Goal: Transaction & Acquisition: Book appointment/travel/reservation

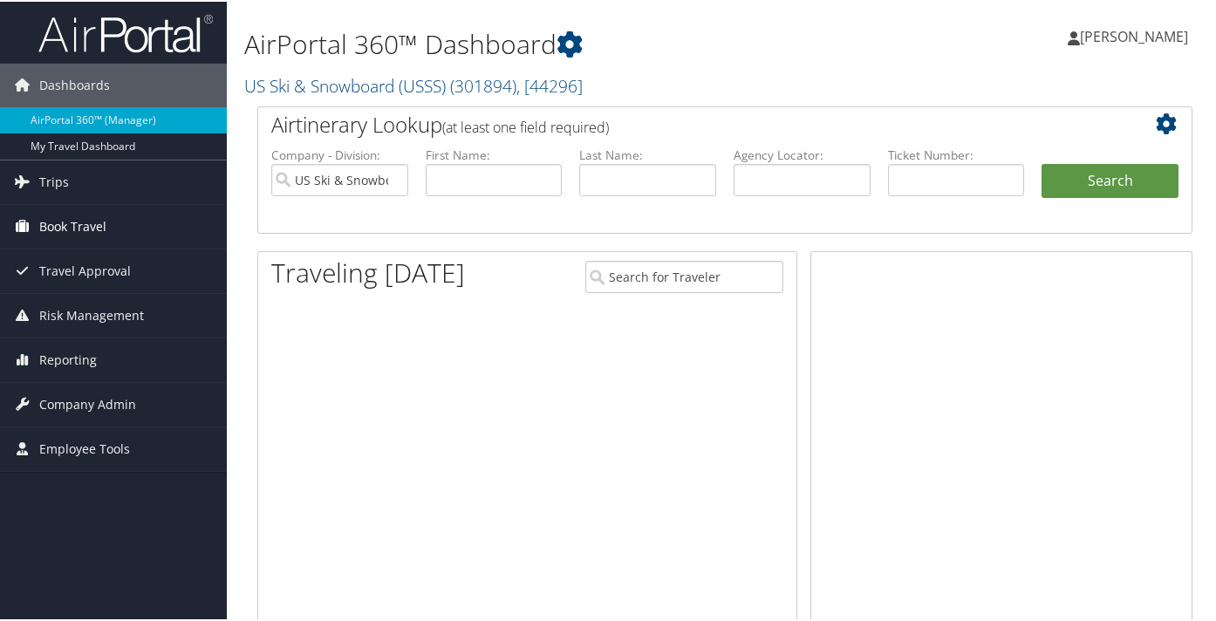
click at [113, 225] on link "Book Travel" at bounding box center [113, 225] width 227 height 44
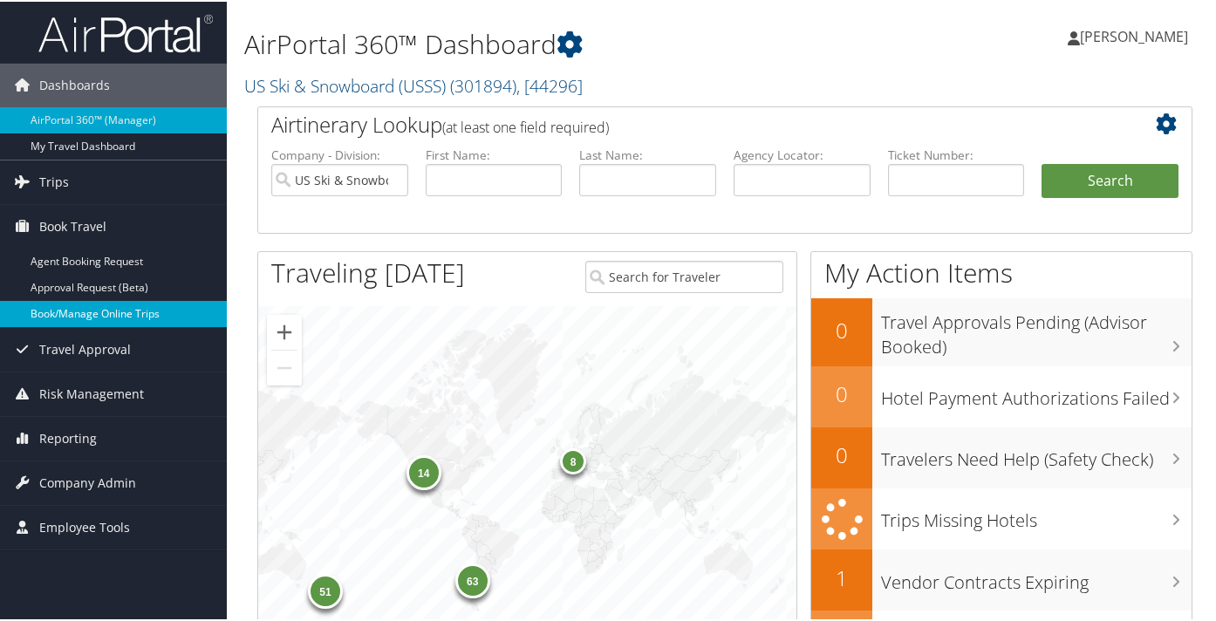
click at [138, 317] on link "Book/Manage Online Trips" at bounding box center [113, 312] width 227 height 26
